Goal: Entertainment & Leisure: Browse casually

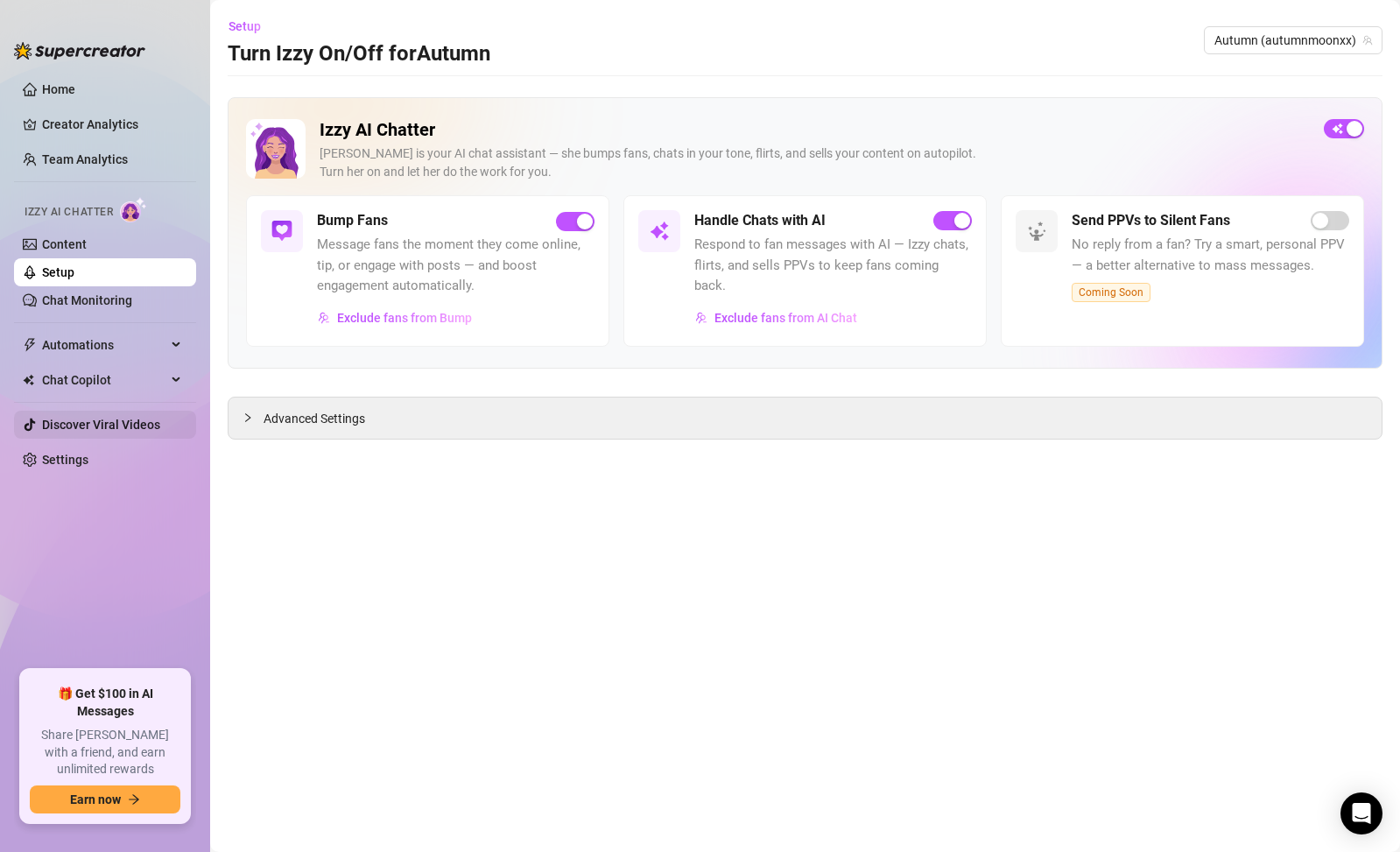
click at [135, 430] on link "Discover Viral Videos" at bounding box center [101, 425] width 118 height 14
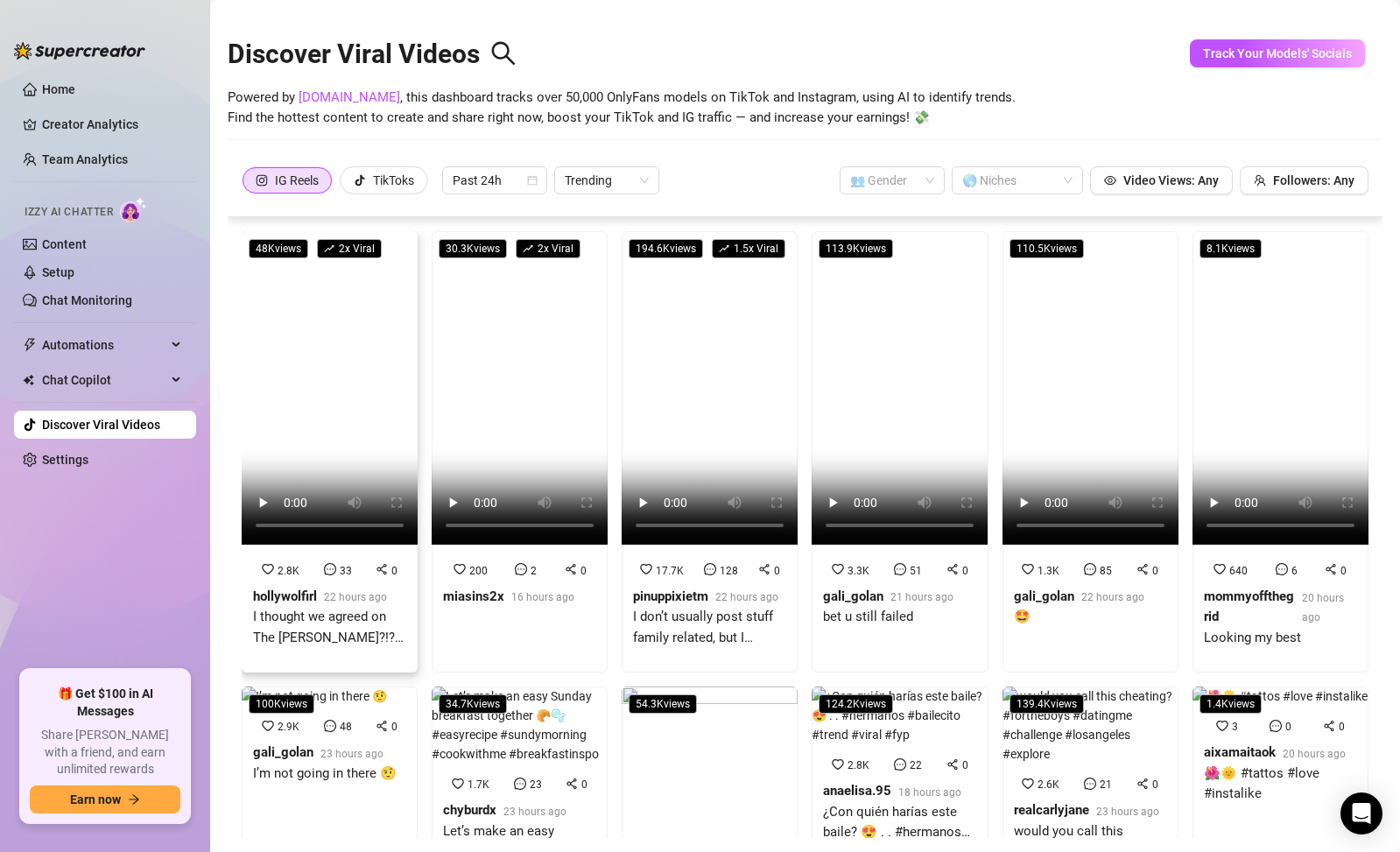
click at [313, 617] on div "I thought we agreed on The [PERSON_NAME]?!?? #[PERSON_NAME] #ciri #wrongcosplay…" at bounding box center [329, 627] width 153 height 41
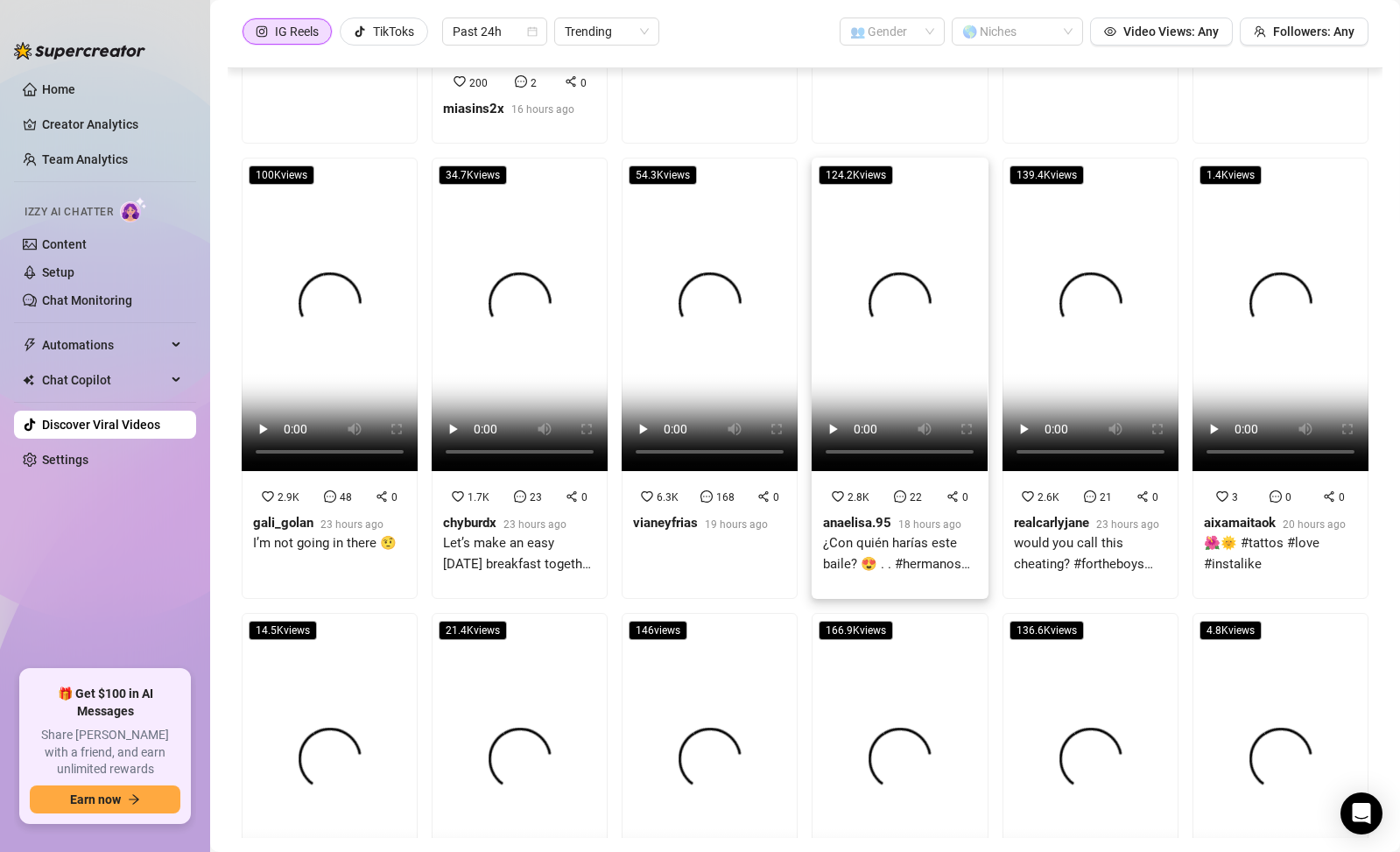
scroll to position [428, 0]
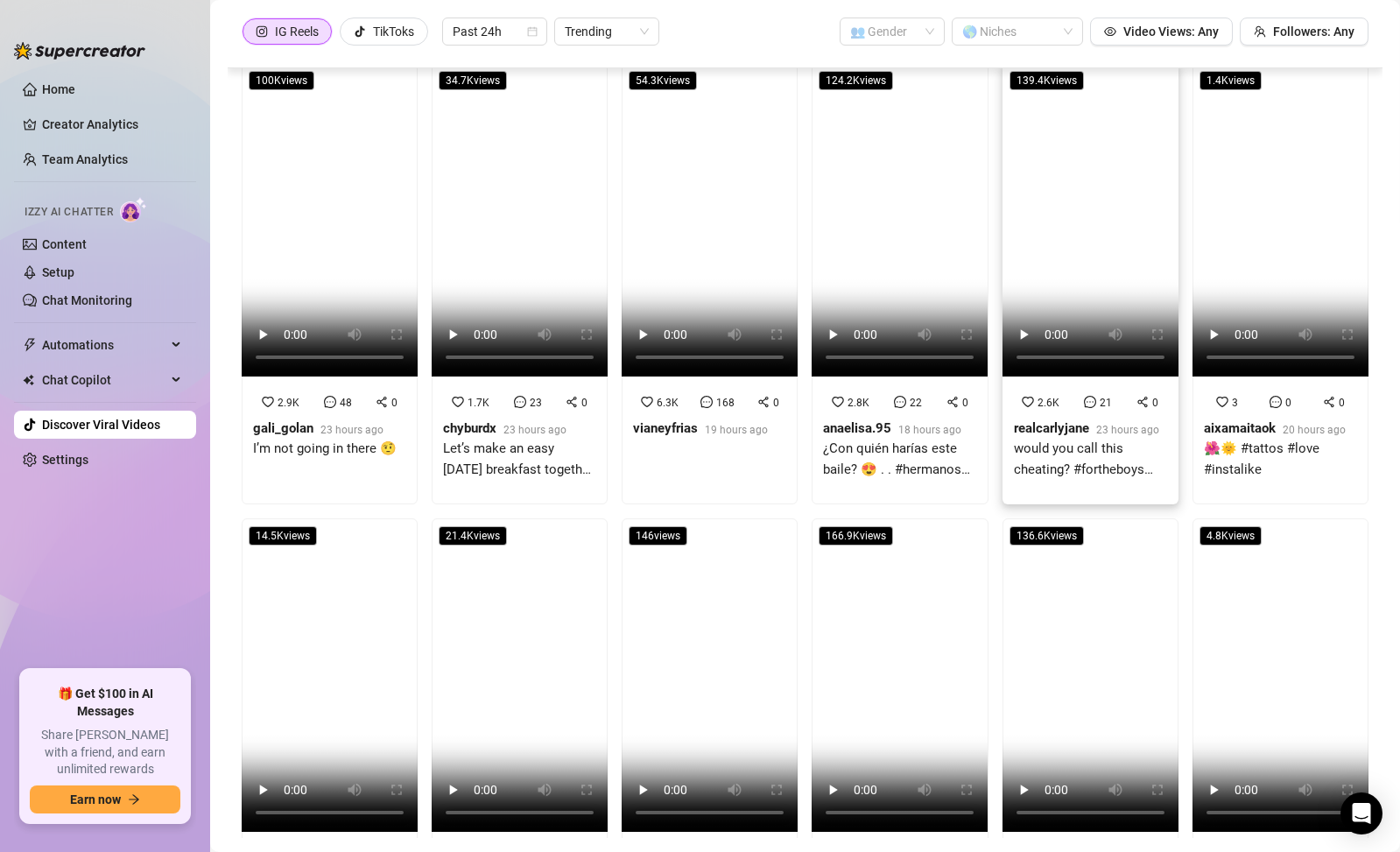
click at [1055, 451] on div "would you call this cheating? #fortheboys #datingme #challenge #losangeles #exp…" at bounding box center [1090, 459] width 153 height 41
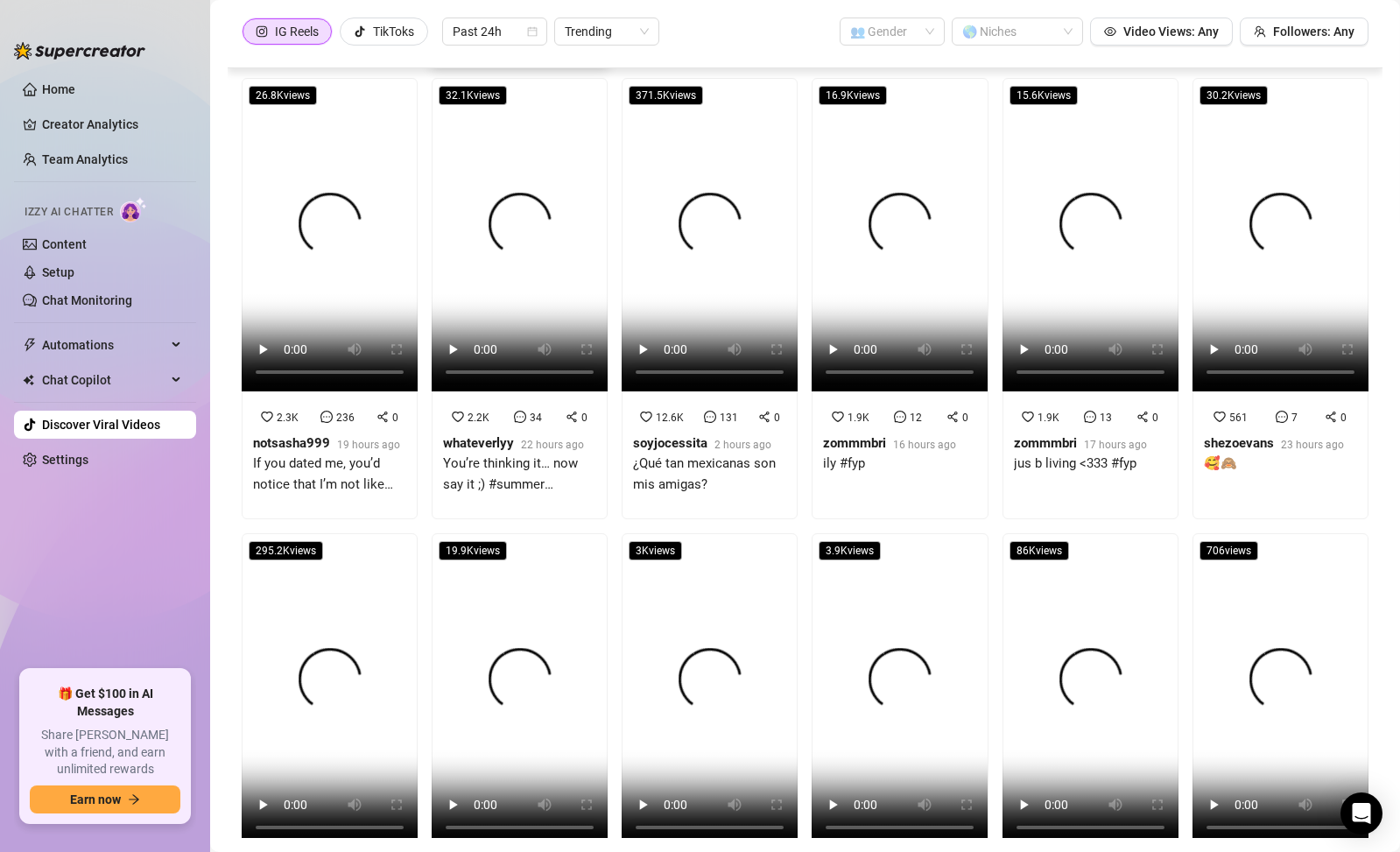
scroll to position [1755, 0]
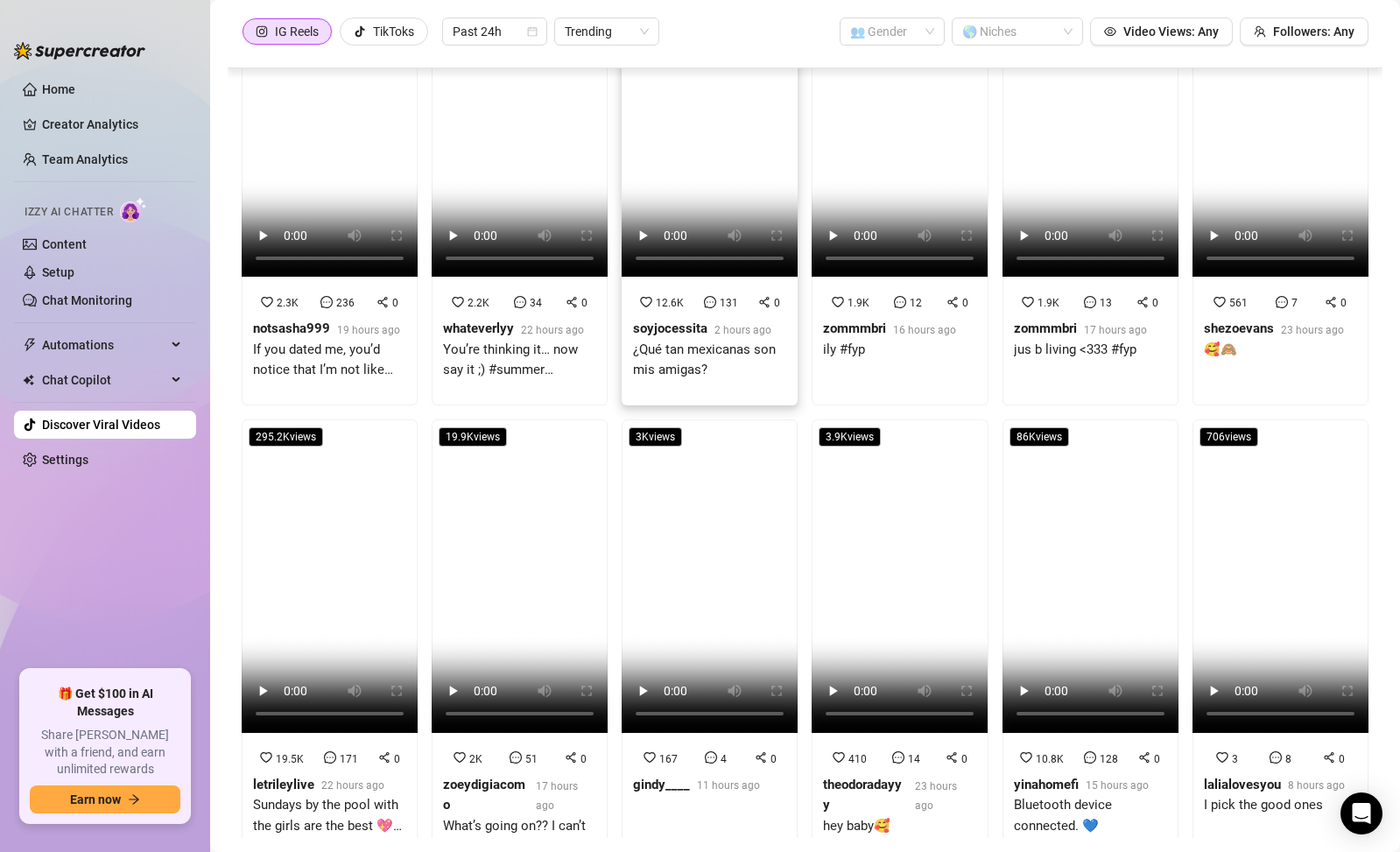
click at [704, 350] on div "¿Qué tan mexicanas son mis amigas?" at bounding box center [709, 361] width 153 height 41
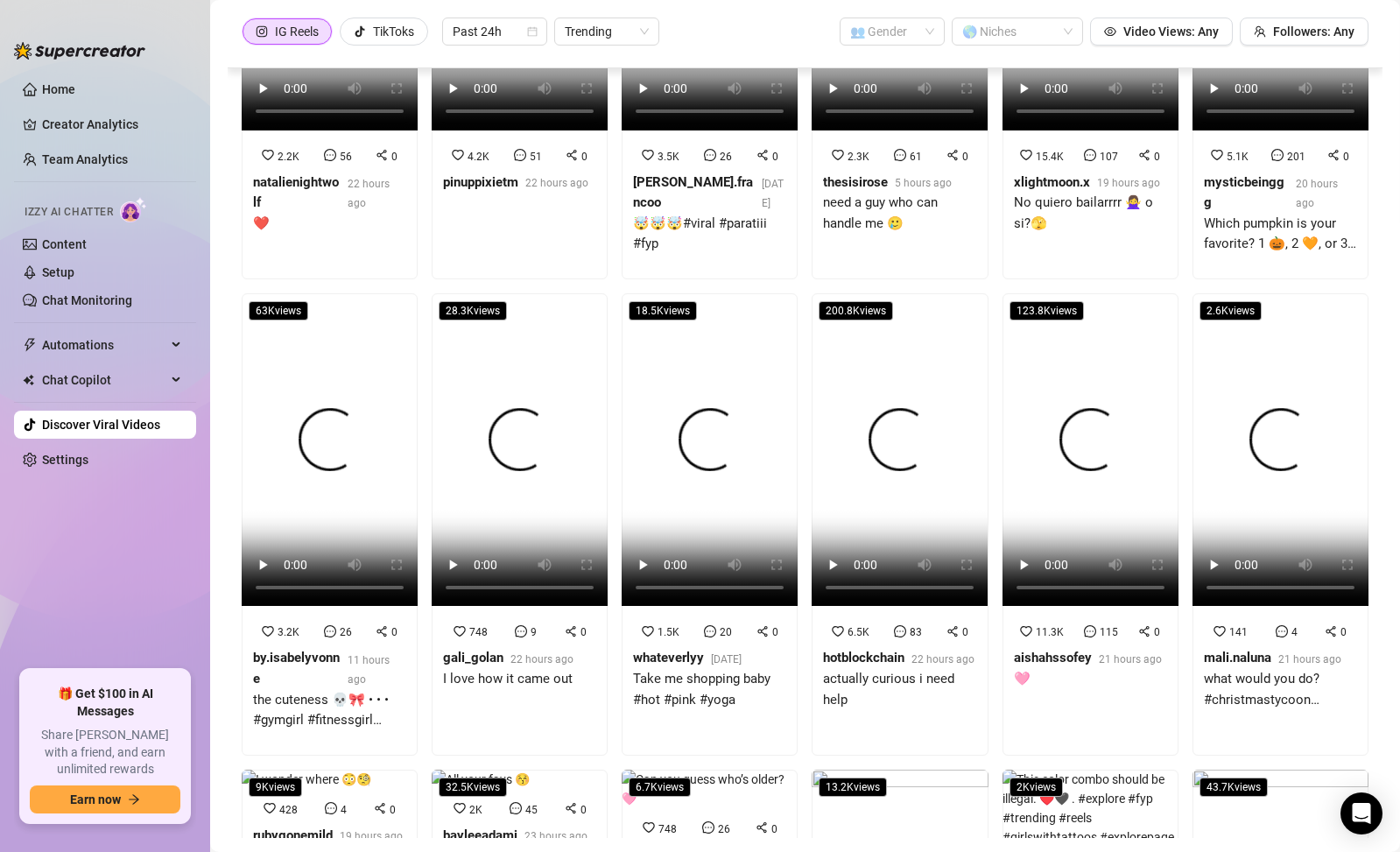
scroll to position [3354, 0]
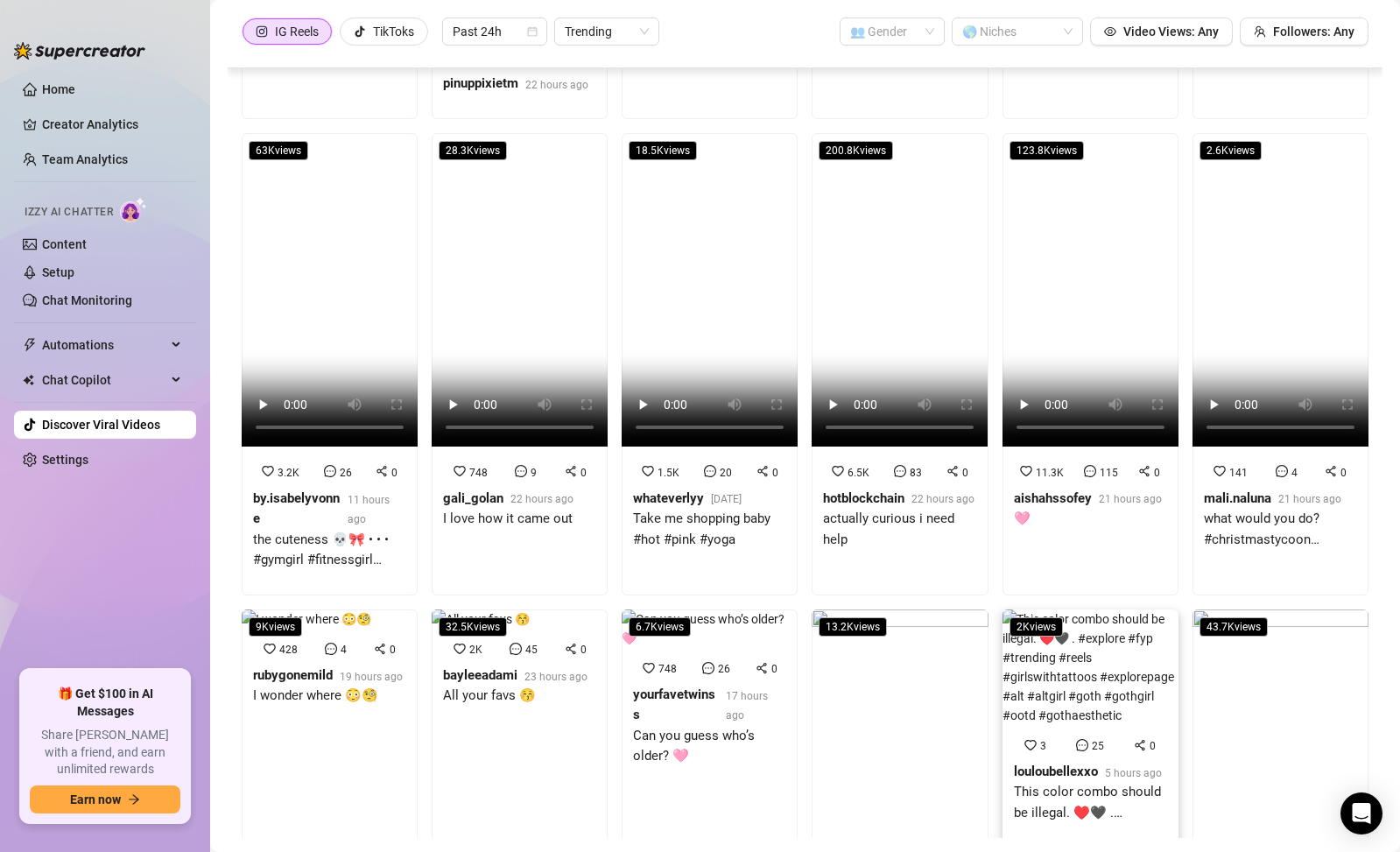
click at [1110, 595] on div "123.8K views 11.3K 115 0 aishahssofey 21 hours ago 🩷" at bounding box center [1090, 364] width 176 height 463
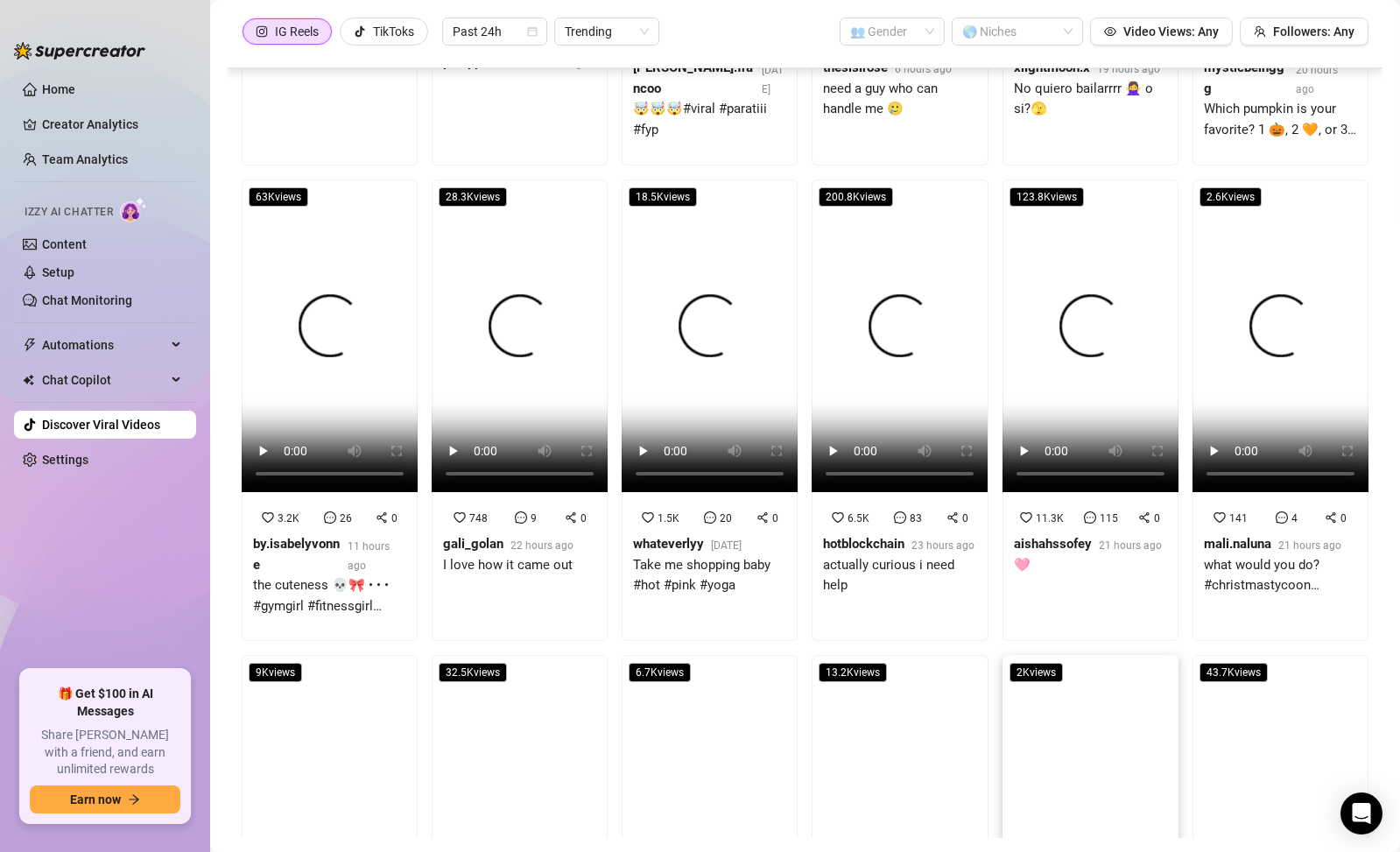
scroll to position [3386, 0]
